Goal: Obtain resource: Download file/media

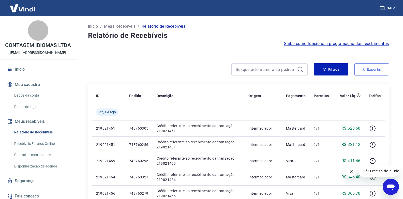
click at [362, 66] on button "Exportar" at bounding box center [372, 69] width 35 height 12
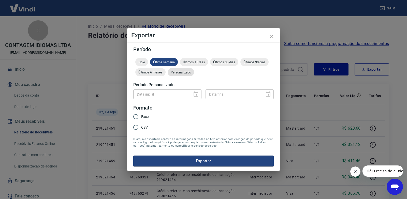
click at [176, 71] on span "Personalizado" at bounding box center [181, 73] width 26 height 4
click at [193, 94] on icon "Choose date" at bounding box center [196, 94] width 6 height 6
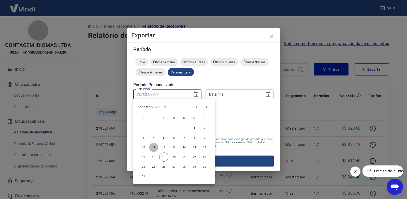
click at [154, 150] on button "11" at bounding box center [153, 147] width 9 height 9
type input "[DATE]"
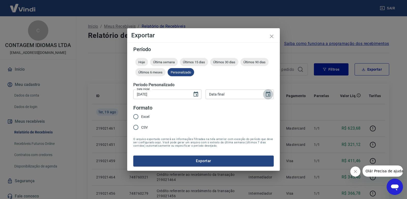
click at [270, 92] on icon "Choose date" at bounding box center [268, 94] width 5 height 5
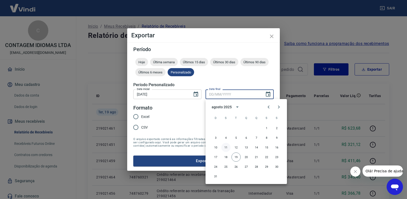
click at [225, 147] on button "11" at bounding box center [225, 147] width 9 height 9
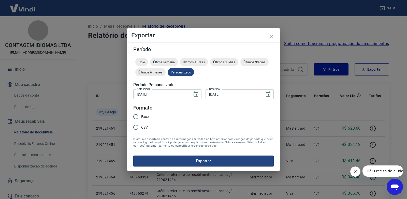
type input "[DATE]"
click at [137, 118] on input "Excel" at bounding box center [136, 116] width 11 height 11
radio input "true"
click at [176, 158] on button "Exportar" at bounding box center [203, 161] width 141 height 11
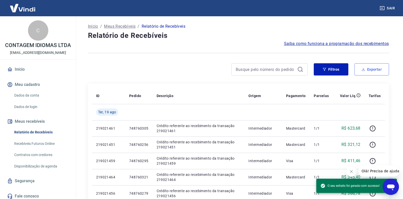
click at [371, 65] on button "Exportar" at bounding box center [372, 69] width 35 height 12
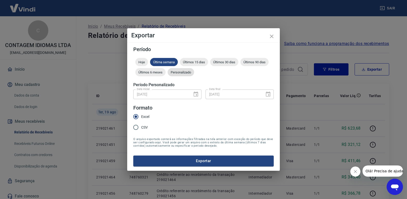
click at [180, 69] on div "Personalizado" at bounding box center [181, 72] width 26 height 8
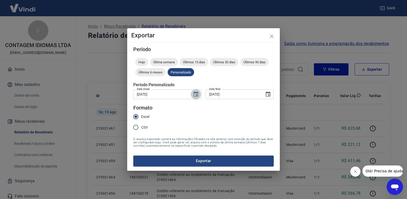
click at [194, 95] on icon "Choose date, selected date is 11 de ago de 2025" at bounding box center [196, 94] width 5 height 5
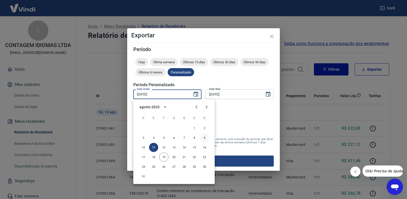
click at [204, 139] on button "9" at bounding box center [204, 137] width 9 height 9
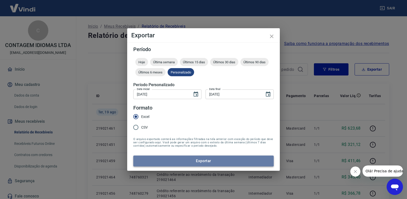
click at [224, 164] on button "Exportar" at bounding box center [203, 161] width 141 height 11
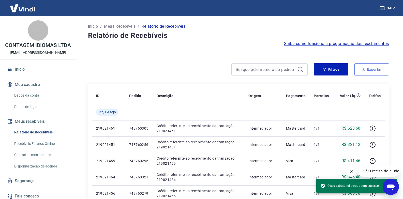
click at [378, 68] on button "Exportar" at bounding box center [372, 69] width 35 height 12
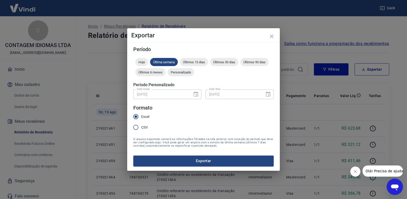
click at [170, 76] on div "Hoje Última semana Últimos 15 dias Últimos 30 dias Últimos 90 dias Últimos 6 me…" at bounding box center [203, 68] width 141 height 20
click at [180, 73] on span "Personalizado" at bounding box center [181, 73] width 26 height 4
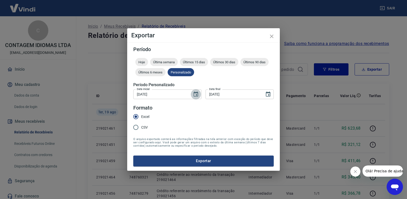
click at [195, 93] on icon "Choose date, selected date is 9 de ago de 2025" at bounding box center [196, 94] width 5 height 5
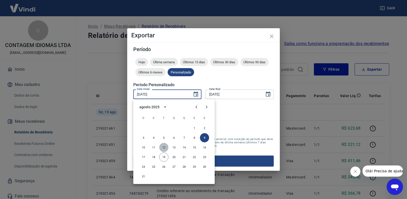
click at [164, 149] on button "12" at bounding box center [163, 147] width 9 height 9
type input "[DATE]"
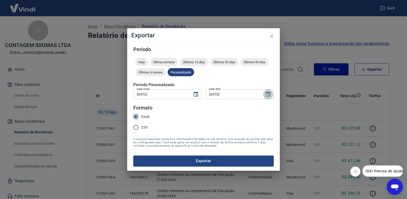
click at [267, 97] on icon "Choose date, selected date is 11 de ago de 2025" at bounding box center [268, 94] width 5 height 5
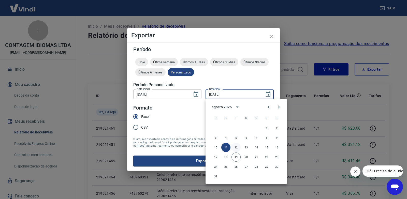
click at [235, 146] on button "12" at bounding box center [236, 147] width 9 height 9
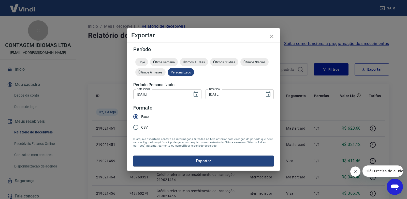
type input "[DATE]"
click at [208, 156] on form "Período Hoje Última semana Últimos 15 dias Últimos 30 dias Últimos 90 dias Últi…" at bounding box center [203, 107] width 141 height 120
click at [210, 160] on button "Exportar" at bounding box center [203, 161] width 141 height 11
